Goal: Navigation & Orientation: Find specific page/section

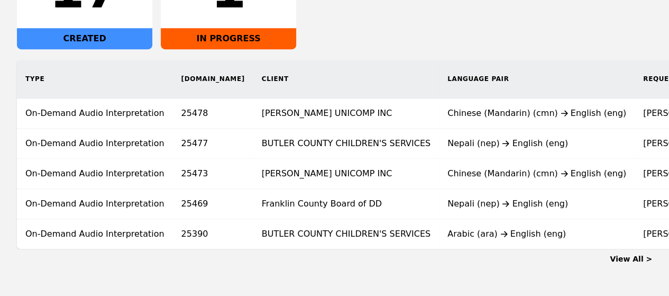
scroll to position [244, 0]
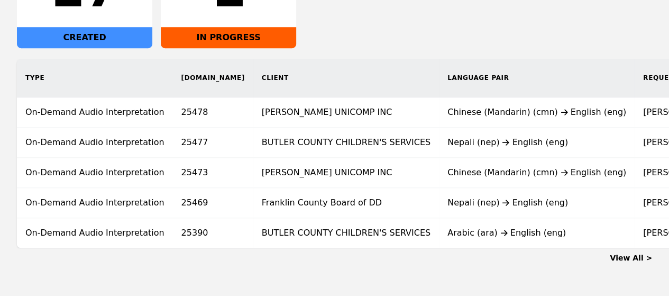
click at [636, 261] on link "View All >" at bounding box center [631, 257] width 42 height 8
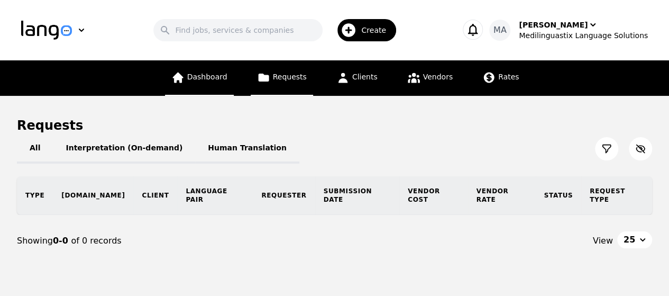
click at [201, 73] on span "Dashboard" at bounding box center [207, 76] width 40 height 8
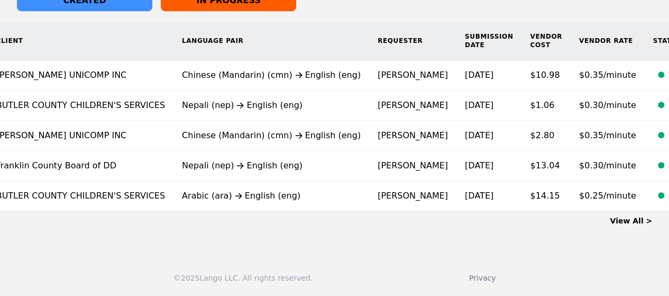
scroll to position [29, 0]
